Goal: Navigation & Orientation: Find specific page/section

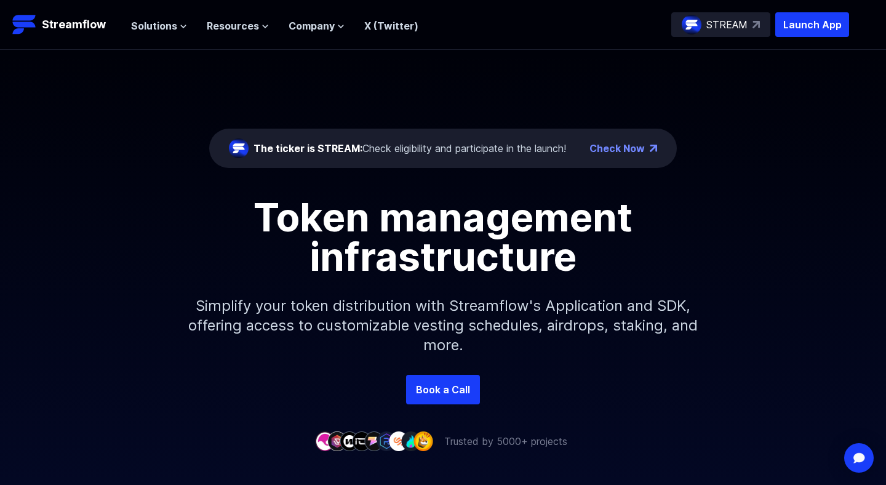
click at [634, 147] on link "Check Now" at bounding box center [616, 148] width 55 height 15
click at [225, 22] on span "Resources" at bounding box center [233, 25] width 52 height 15
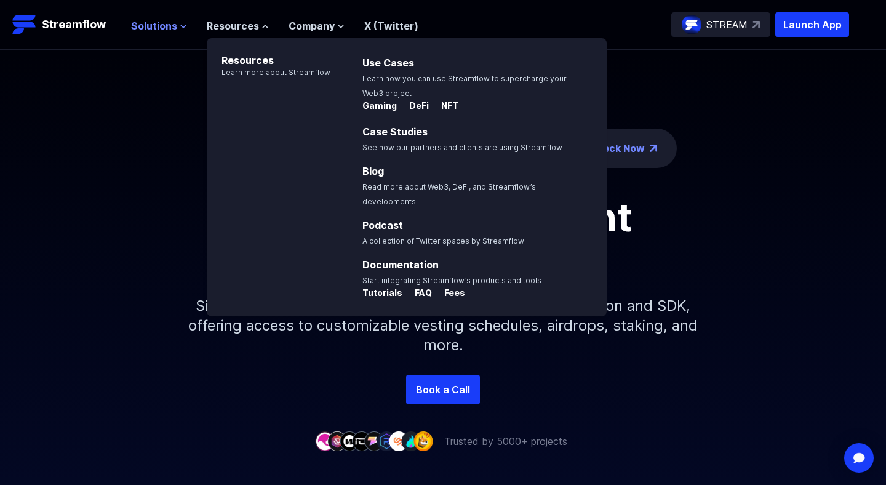
click at [133, 18] on span "Solutions" at bounding box center [154, 25] width 46 height 15
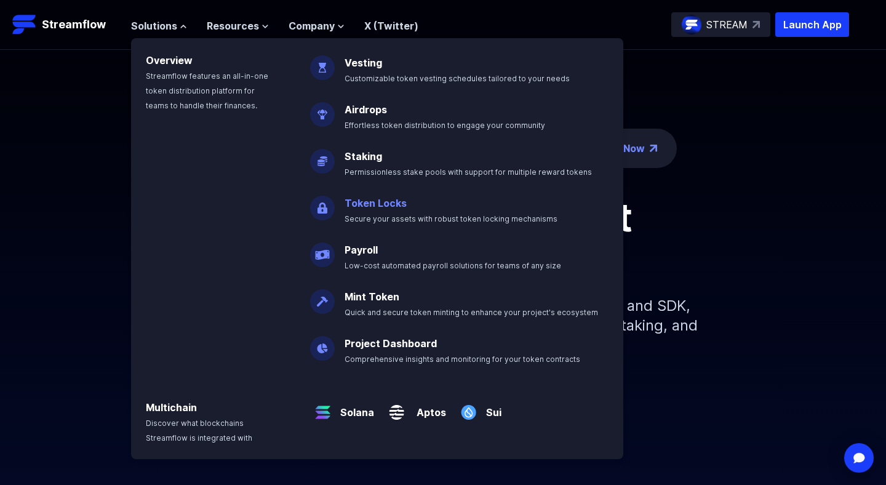
click at [361, 201] on link "Token Locks" at bounding box center [375, 203] width 62 height 12
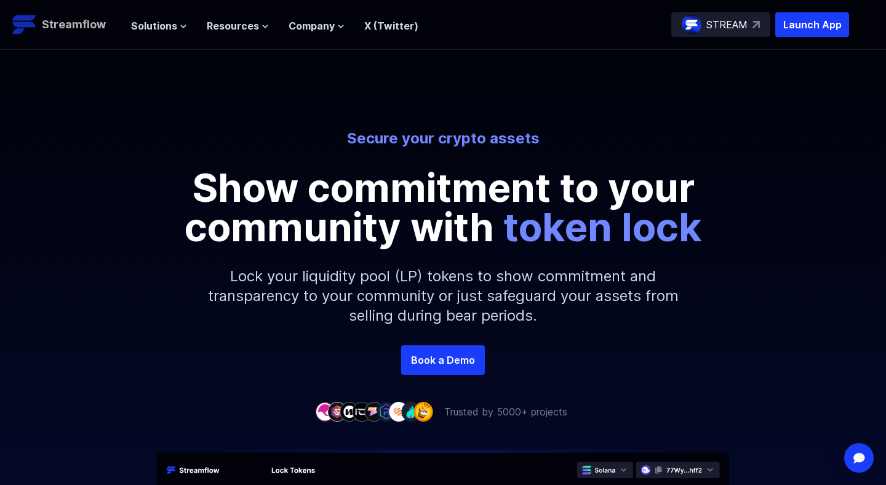
click at [78, 30] on p "Streamflow" at bounding box center [74, 24] width 64 height 17
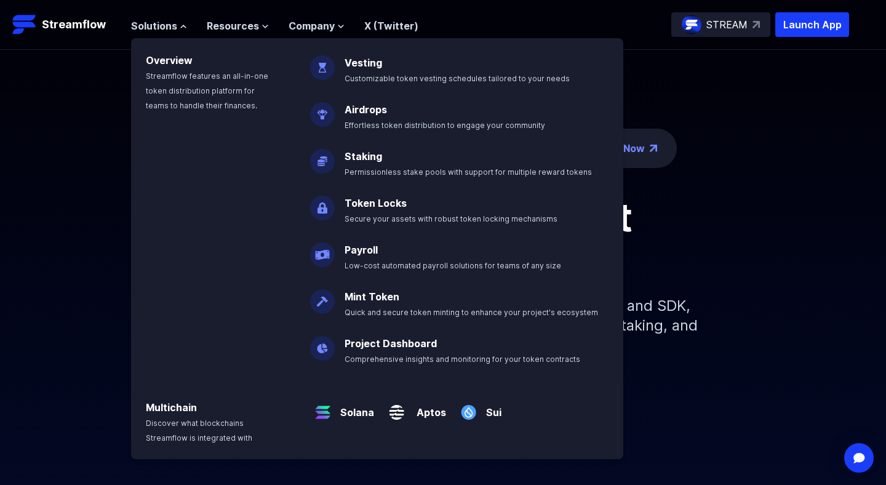
click at [46, 175] on div "The ticker is STREAM: Check eligibility and participate in the launch! Check No…" at bounding box center [443, 212] width 886 height 325
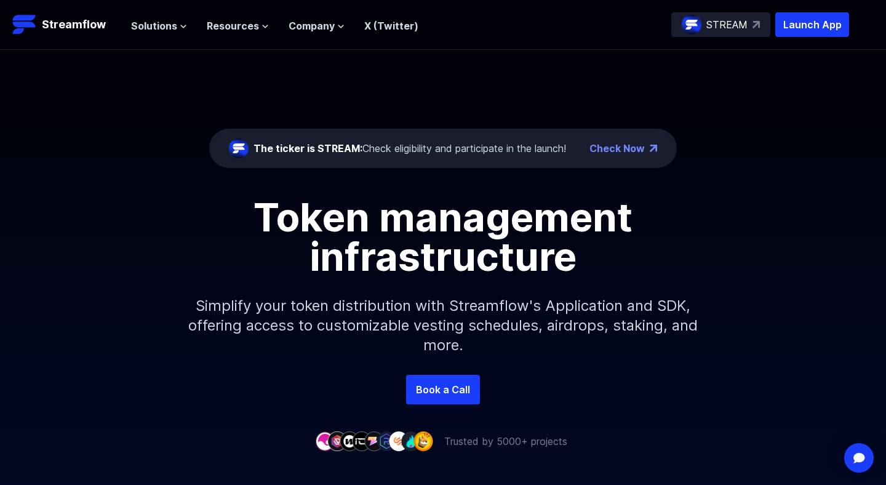
click at [449, 146] on div "The ticker is STREAM: Check eligibility and participate in the launch!" at bounding box center [409, 148] width 312 height 15
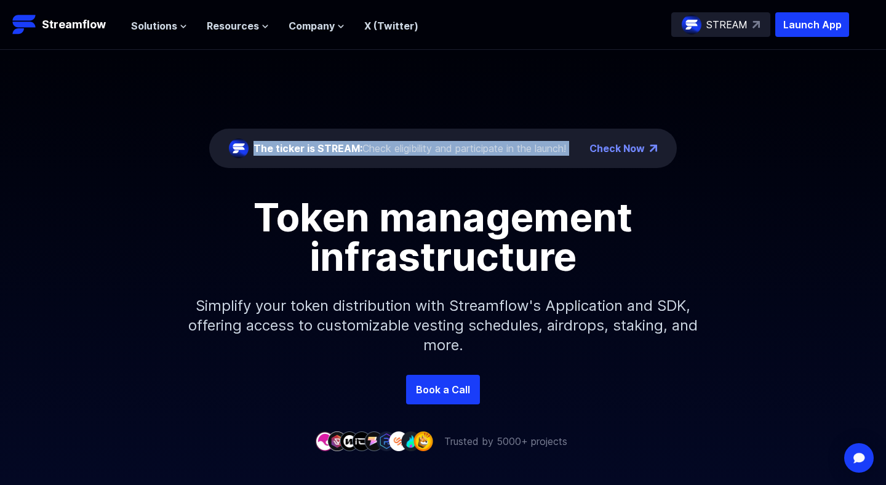
click at [149, 33] on div "Solutions Overview Streamflow features an all-in-one token distribution platfor…" at bounding box center [274, 24] width 287 height 25
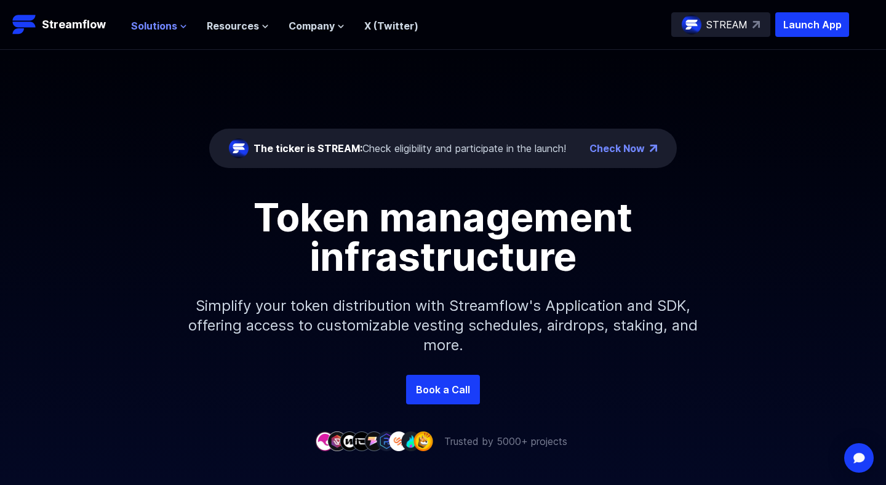
click at [157, 30] on span "Solutions" at bounding box center [154, 25] width 46 height 15
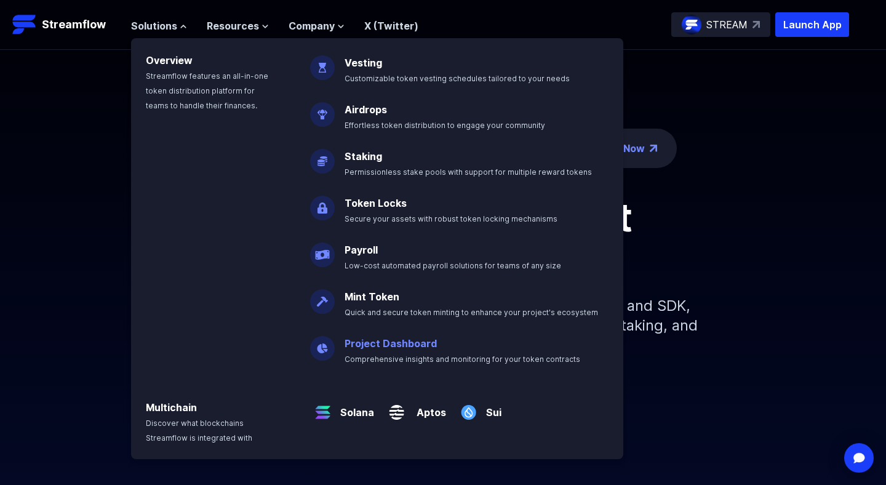
click at [391, 353] on p "Project Dashboard Comprehensive insights and monitoring for your token contracts" at bounding box center [471, 345] width 268 height 39
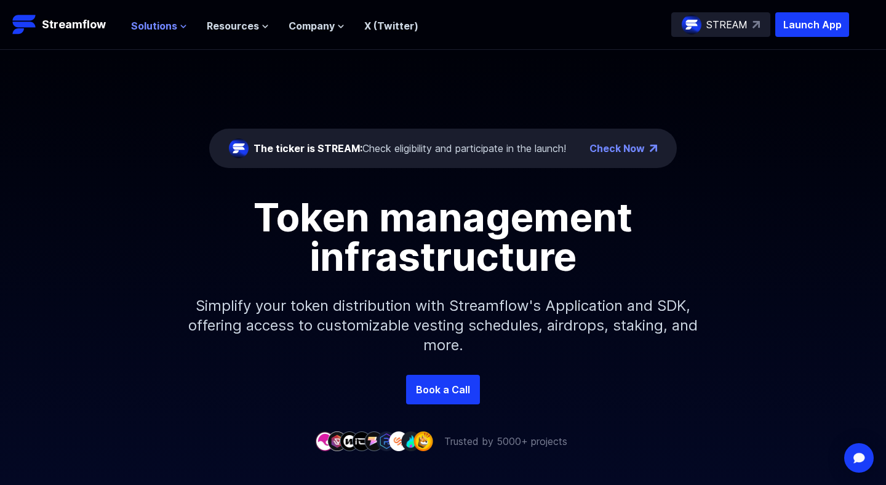
click at [181, 25] on icon at bounding box center [183, 26] width 5 height 2
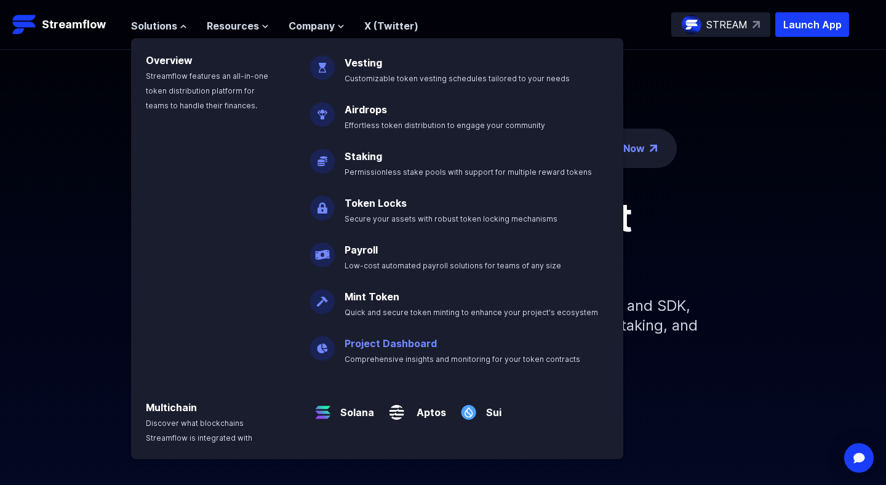
click at [386, 340] on link "Project Dashboard" at bounding box center [390, 343] width 92 height 12
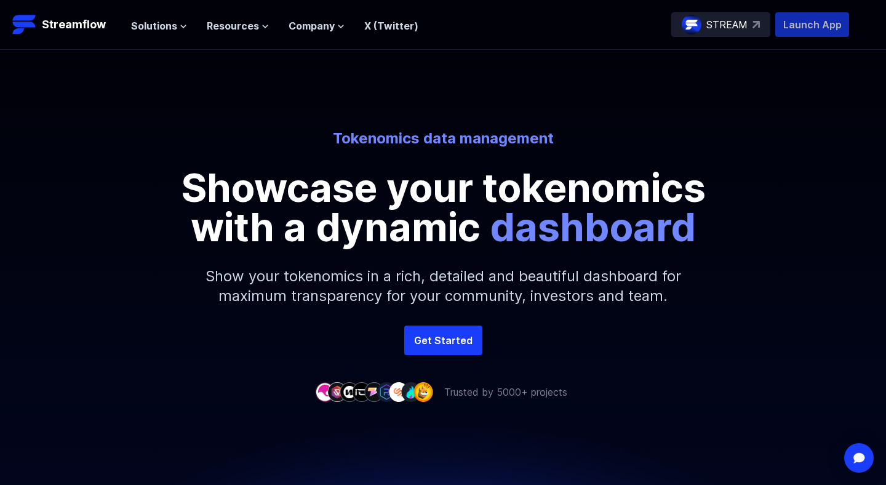
click at [822, 24] on p "Launch App" at bounding box center [812, 24] width 74 height 25
